Goal: Information Seeking & Learning: Learn about a topic

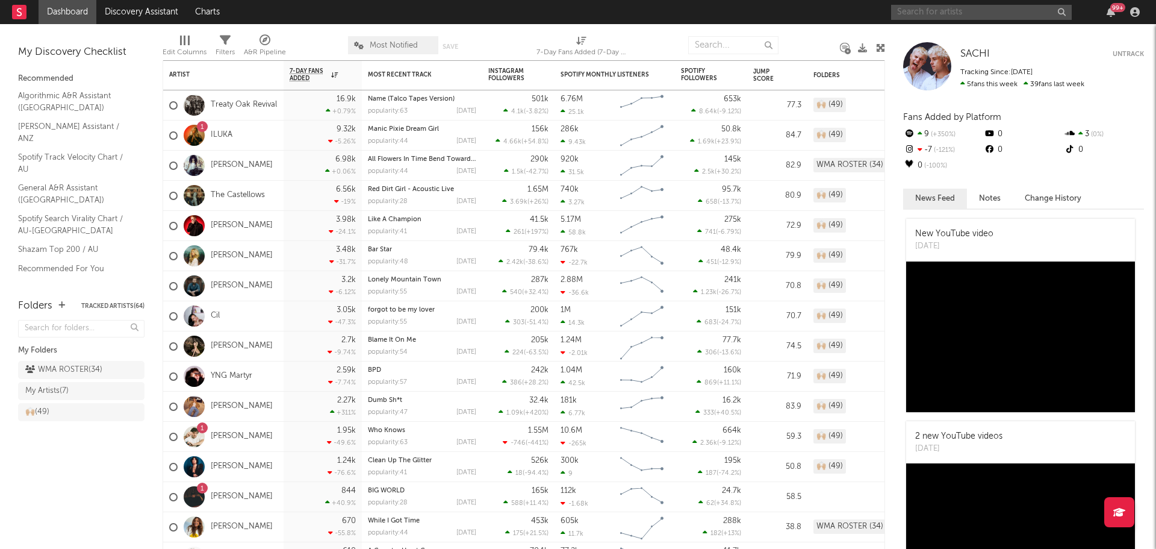
click at [1011, 17] on input "text" at bounding box center [981, 12] width 181 height 15
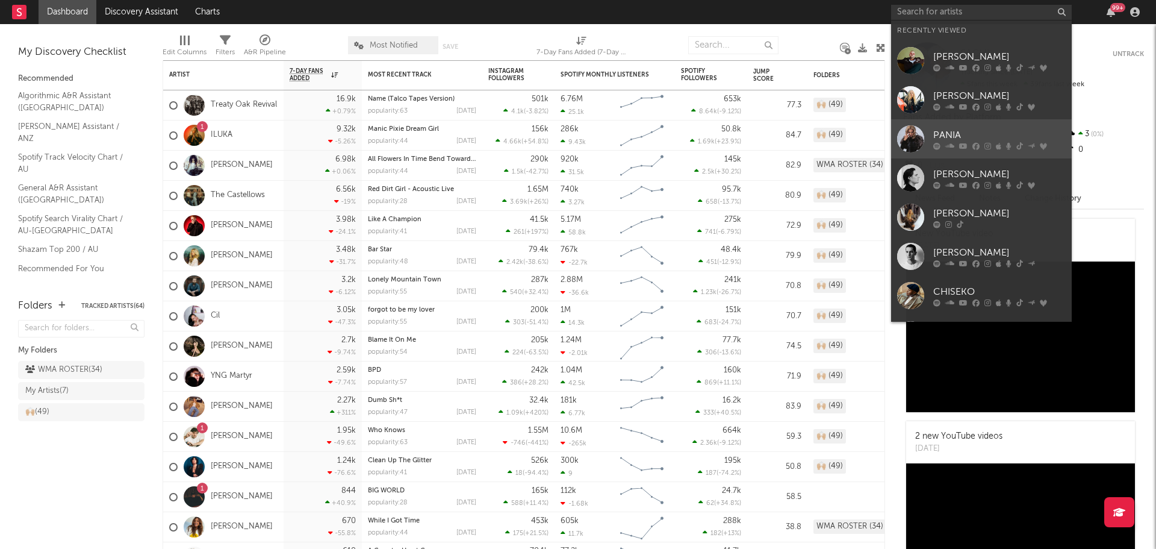
click at [901, 135] on div at bounding box center [910, 138] width 27 height 27
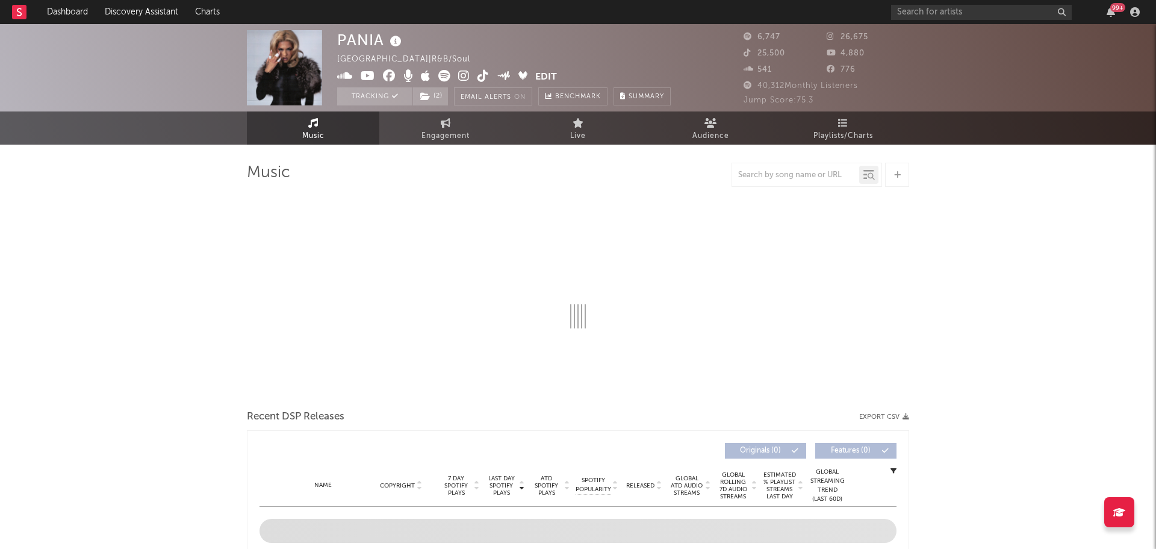
select select "6m"
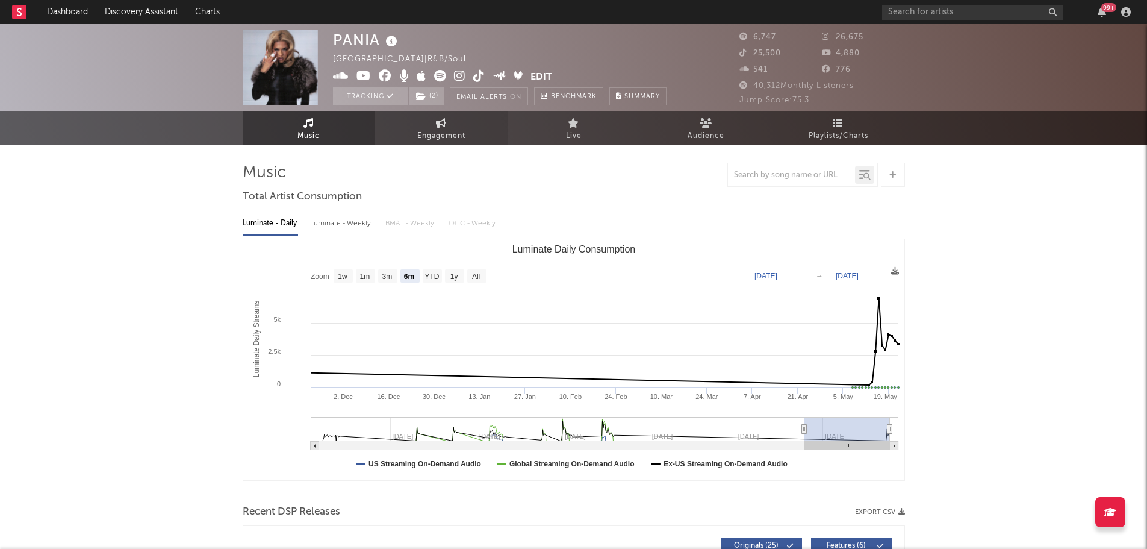
click at [468, 140] on link "Engagement" at bounding box center [441, 127] width 132 height 33
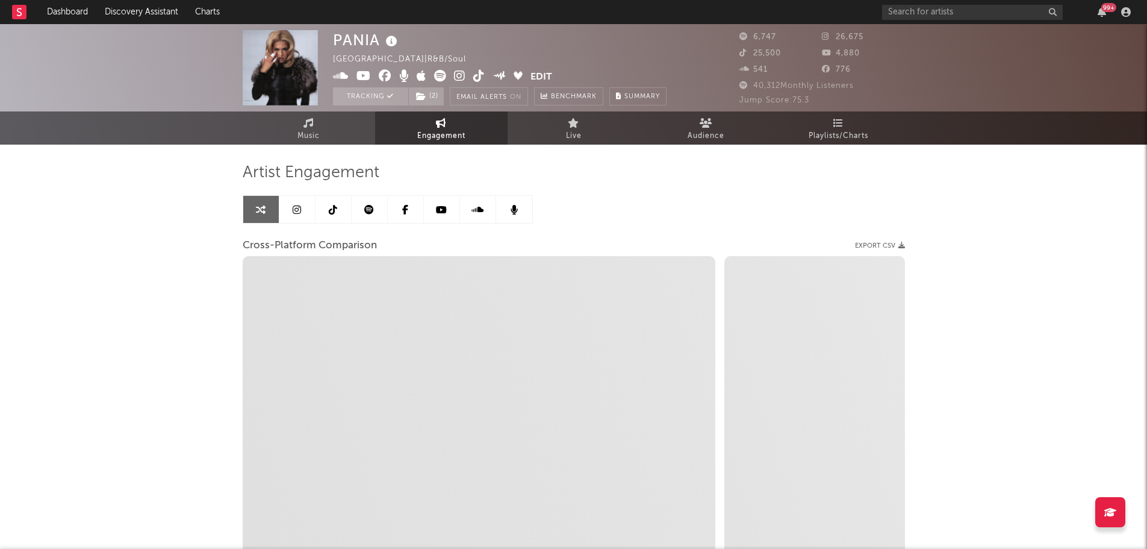
select select "1w"
select select "1m"
